Goal: Task Accomplishment & Management: Manage account settings

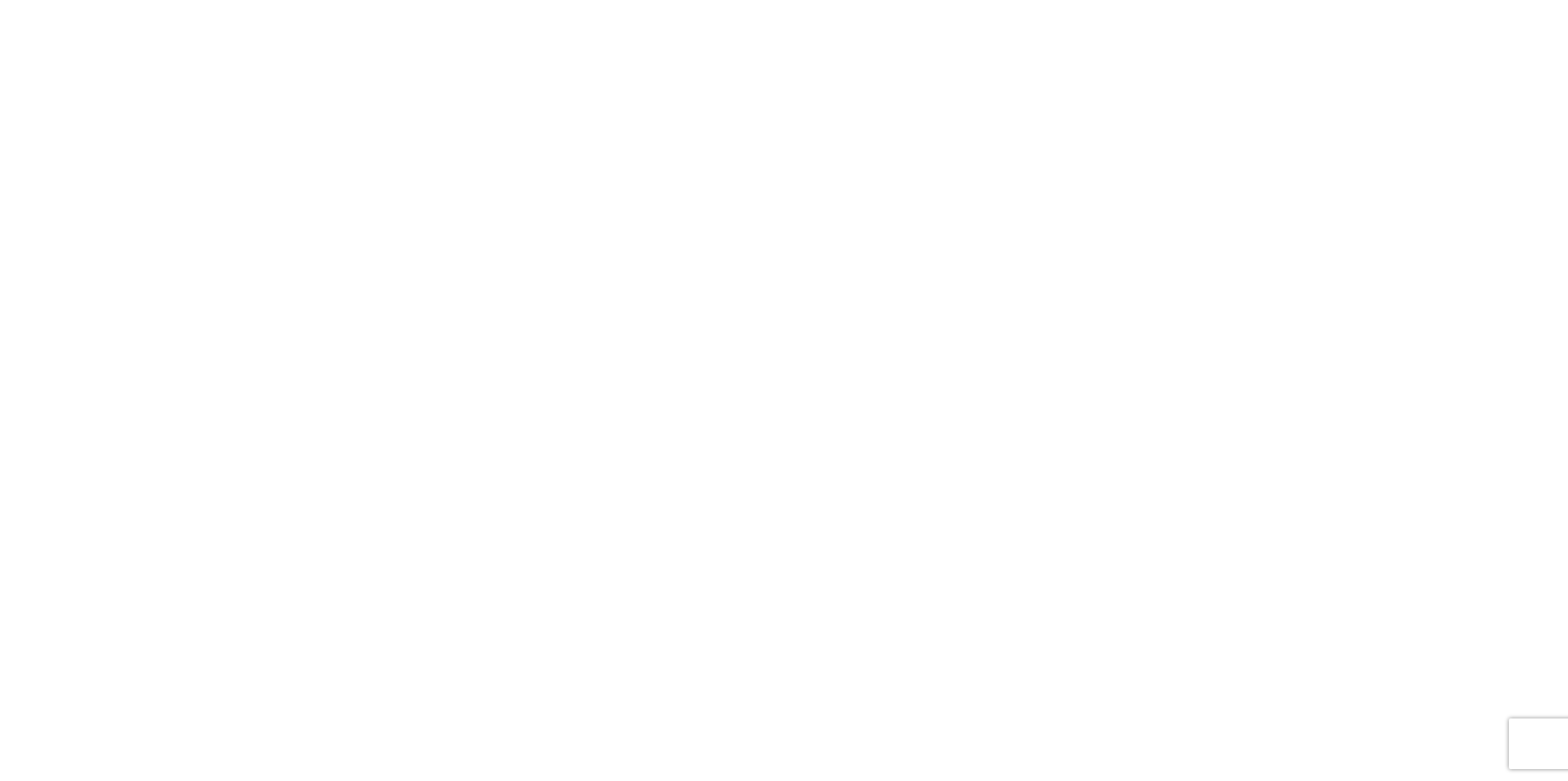
drag, startPoint x: 1468, startPoint y: 61, endPoint x: 754, endPoint y: 247, distance: 737.8
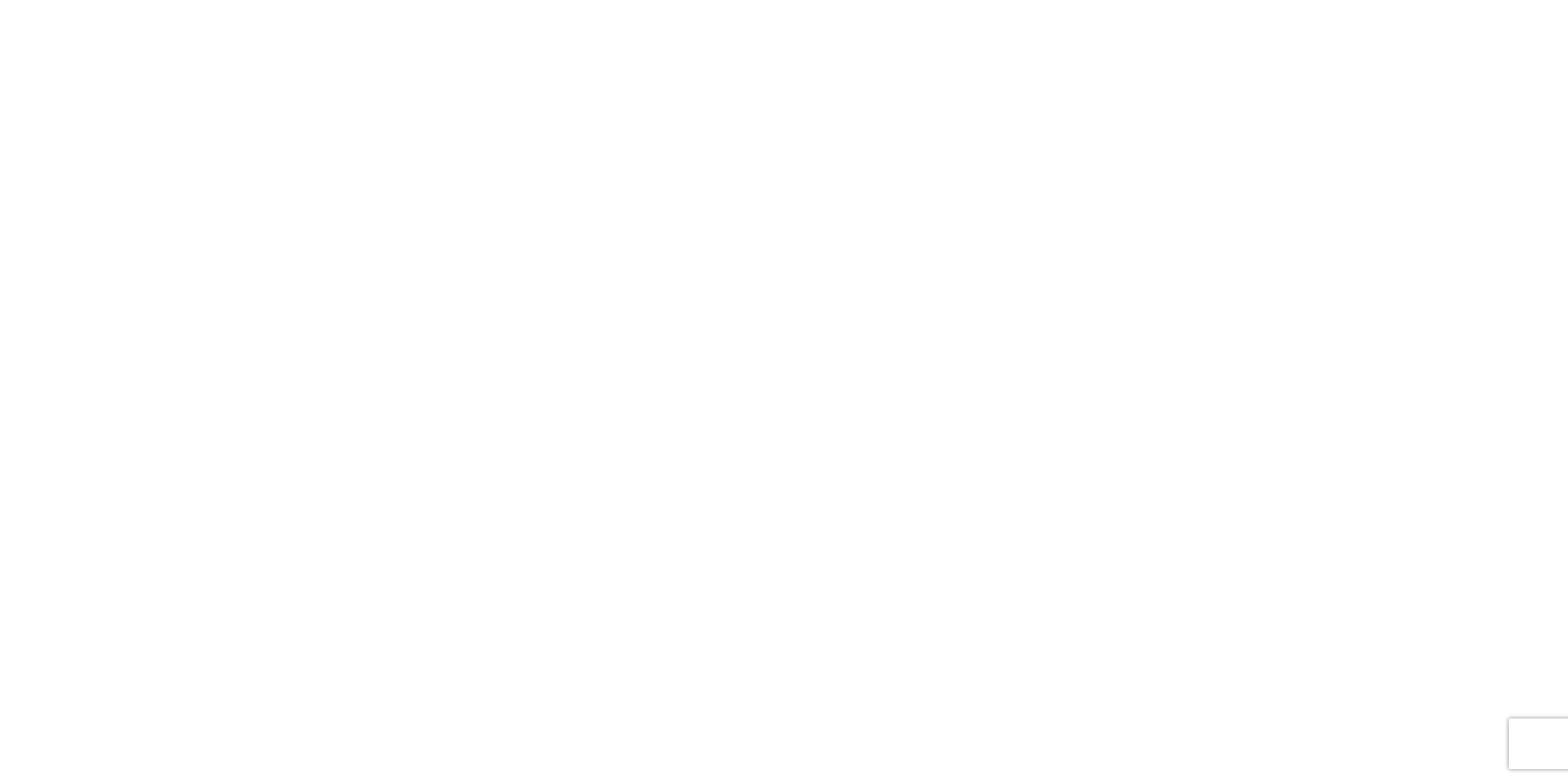
type input "**********"
